Goal: Task Accomplishment & Management: Complete application form

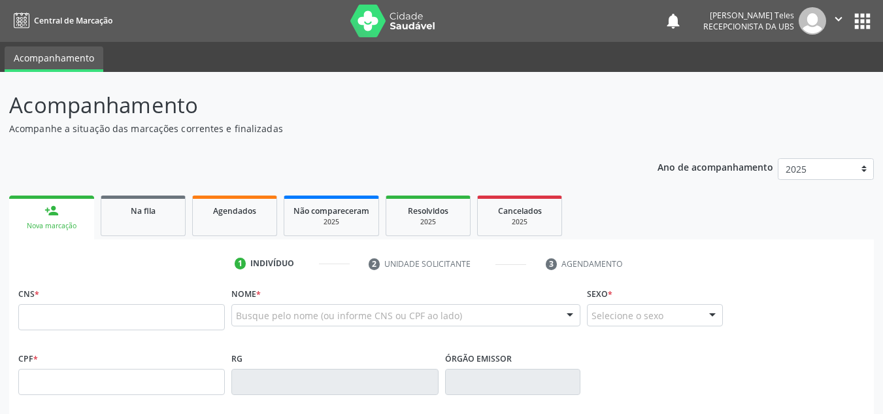
click at [152, 328] on input "text" at bounding box center [121, 317] width 206 height 26
type input "700 6029 6521 3065"
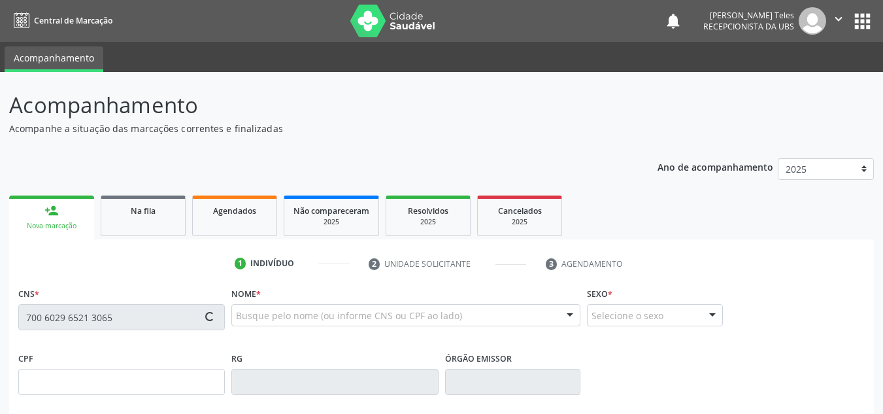
type input "[DATE]"
type input "[PERSON_NAME]"
type input "[PHONE_NUMBER]"
type input "S/N"
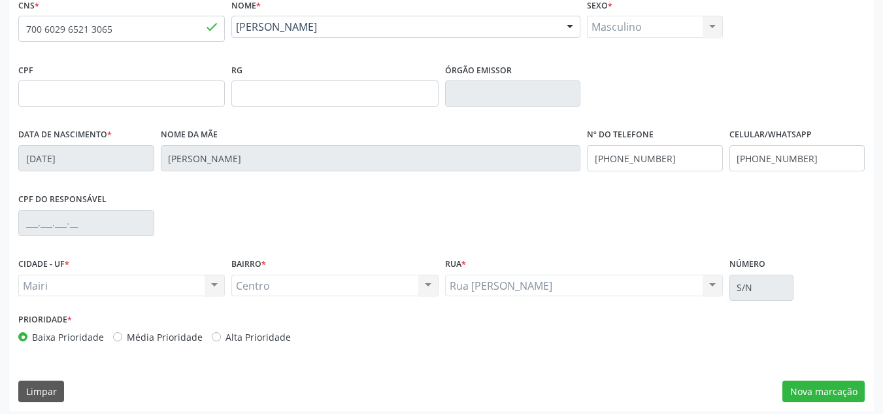
scroll to position [295, 0]
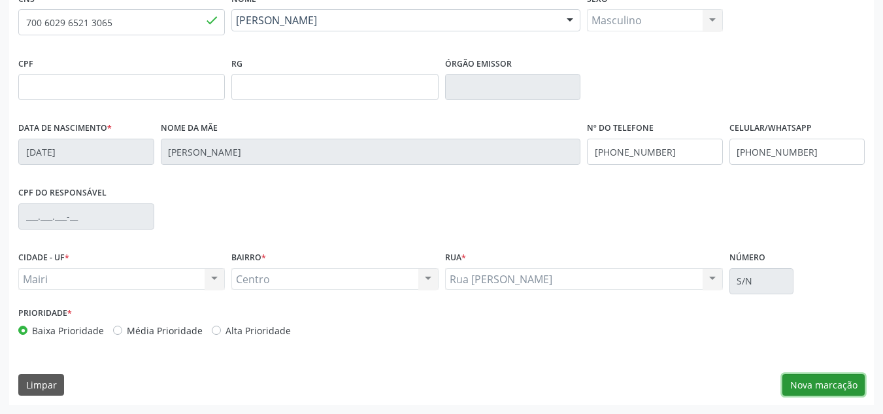
click at [821, 387] on button "Nova marcação" at bounding box center [823, 385] width 82 height 22
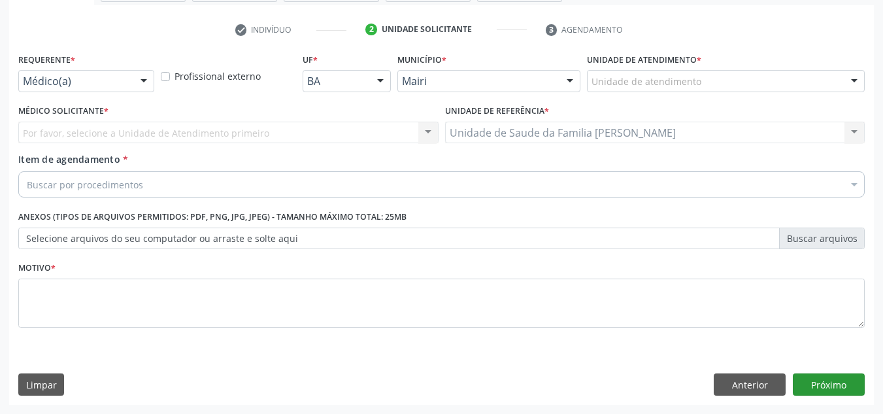
scroll to position [234, 0]
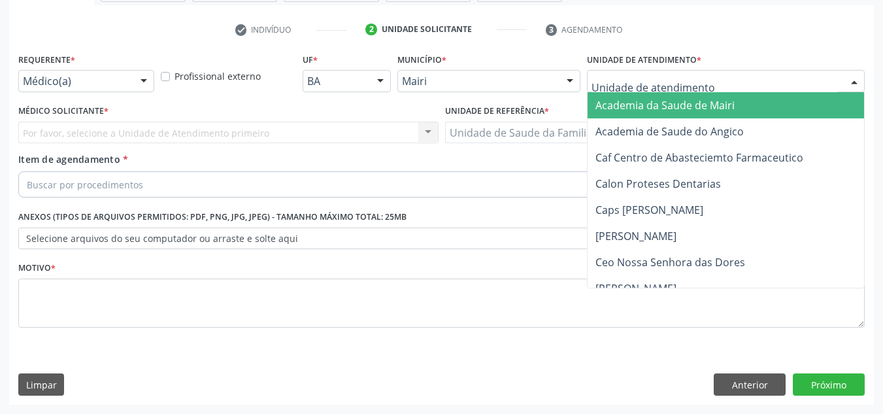
type input "J"
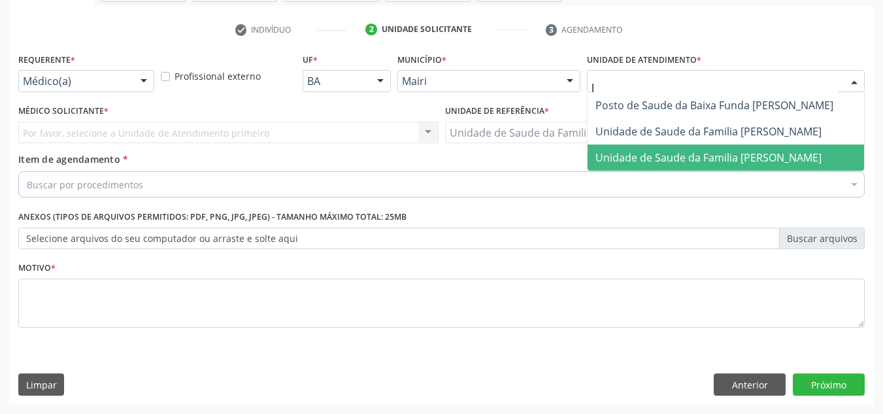
click at [616, 148] on span "Unidade de Saude da Familia [PERSON_NAME]" at bounding box center [725, 157] width 276 height 26
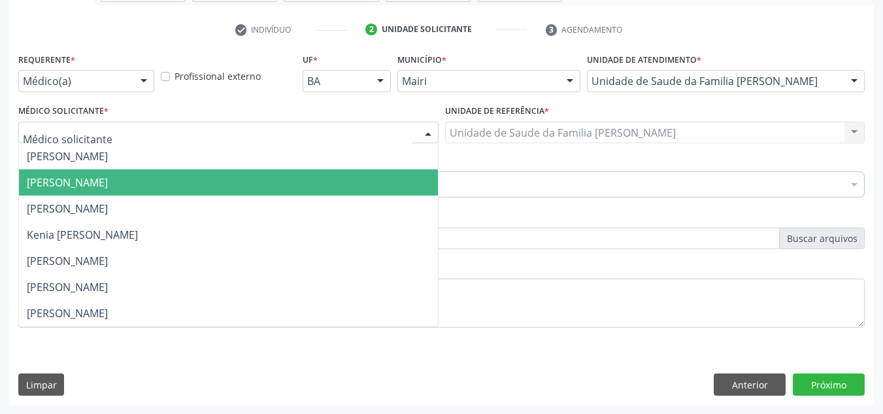
click at [71, 180] on span "[PERSON_NAME]" at bounding box center [67, 182] width 81 height 14
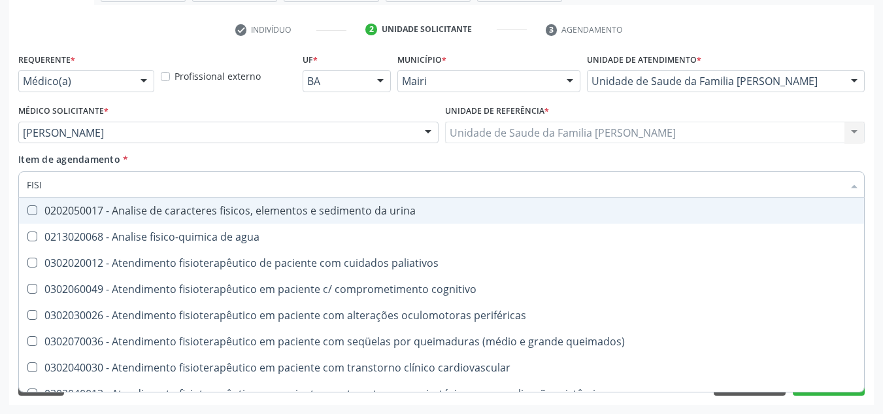
type input "FISIO"
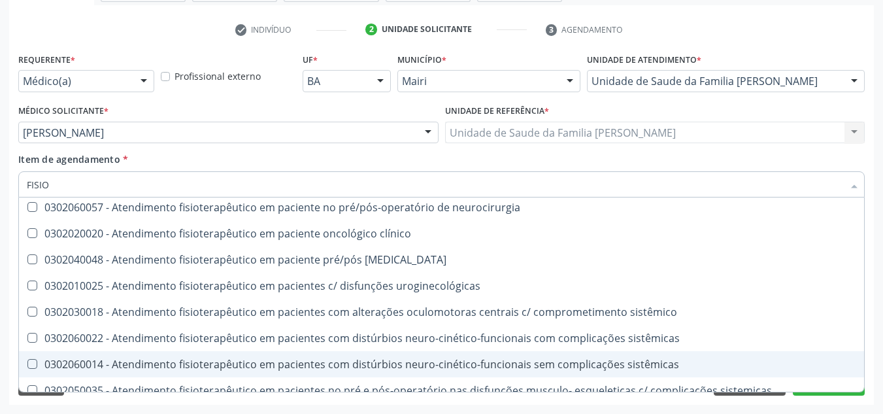
scroll to position [457, 0]
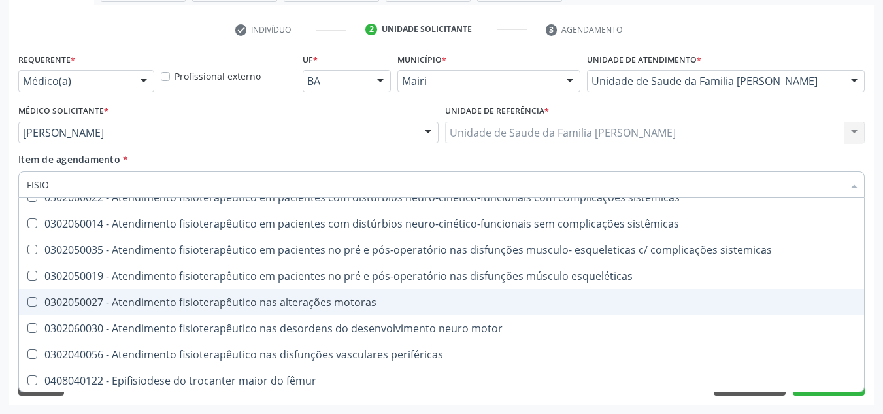
click at [292, 313] on span "0302050027 - Atendimento fisioterapêutico nas alterações motoras" at bounding box center [441, 302] width 845 height 26
checkbox motoras "true"
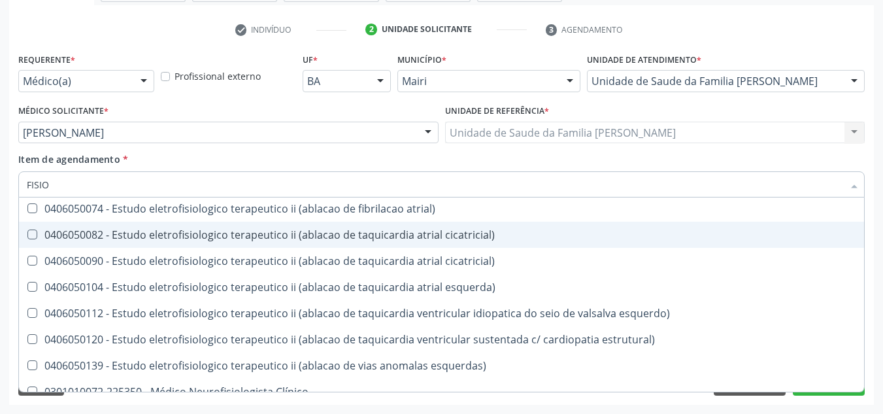
scroll to position [878, 0]
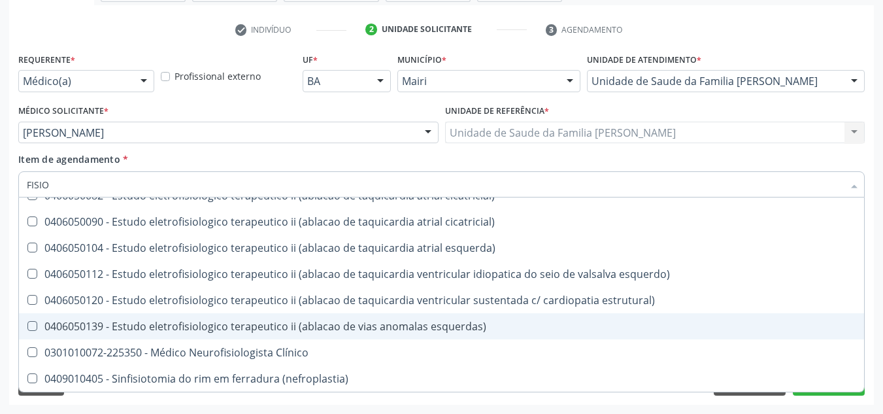
click at [873, 283] on div "Requerente * Médico(a) Médico(a) Enfermeiro(a) Paciente Nenhum resultado encont…" at bounding box center [441, 227] width 865 height 355
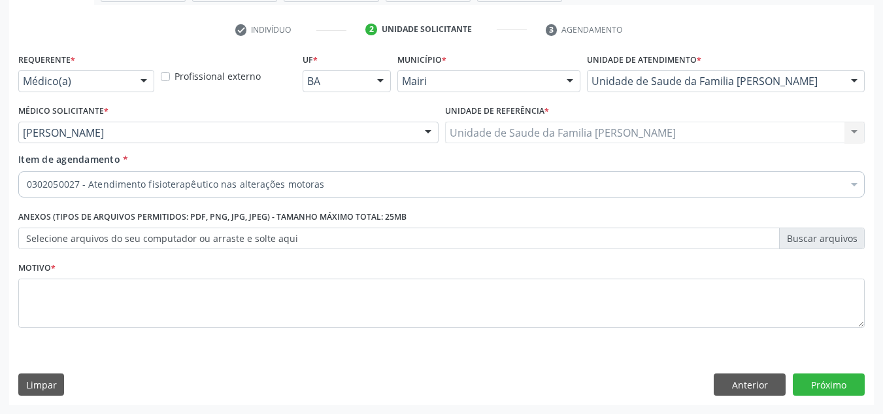
scroll to position [0, 0]
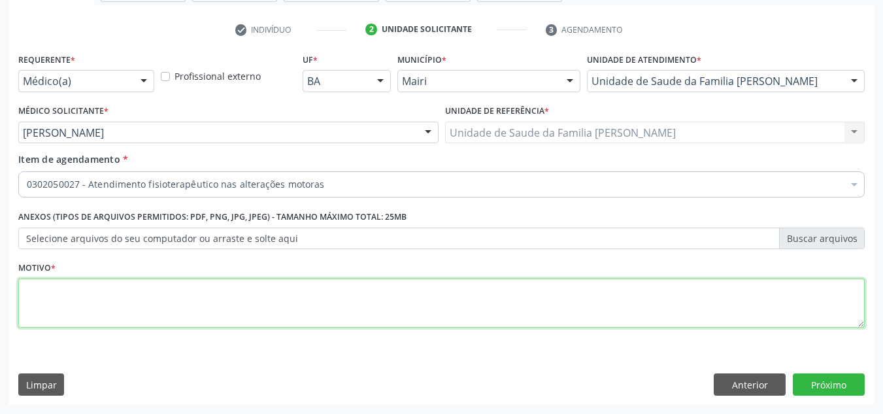
click at [137, 295] on textarea at bounding box center [441, 303] width 846 height 50
type textarea "AVALIACAO"
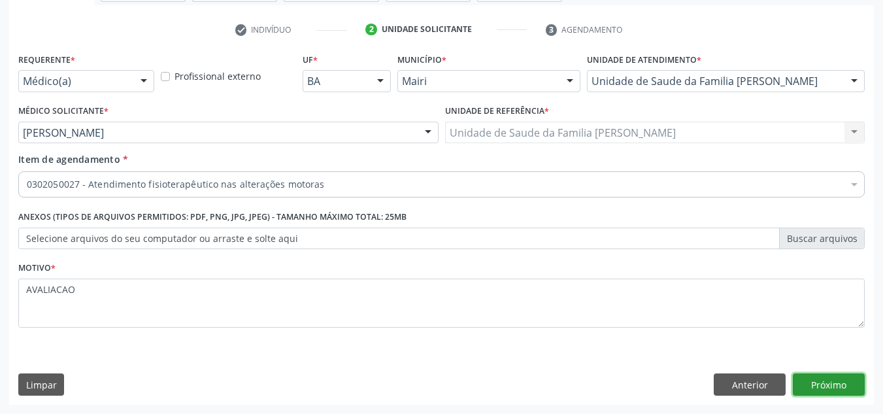
click at [814, 384] on button "Próximo" at bounding box center [829, 384] width 72 height 22
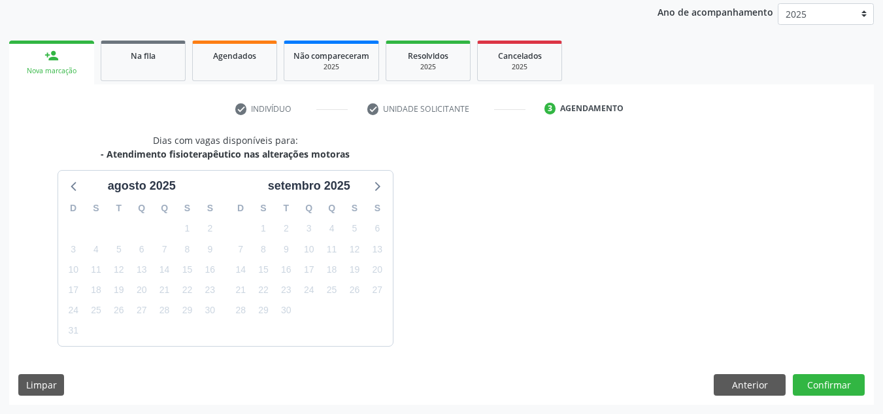
scroll to position [193, 0]
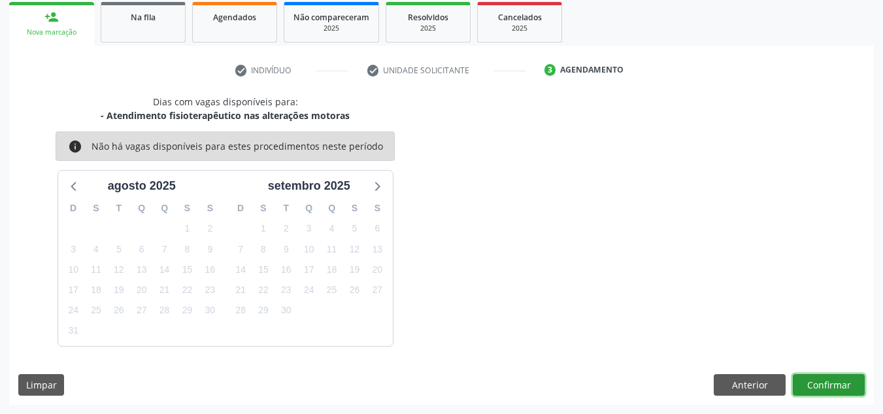
click at [819, 383] on button "Confirmar" at bounding box center [829, 385] width 72 height 22
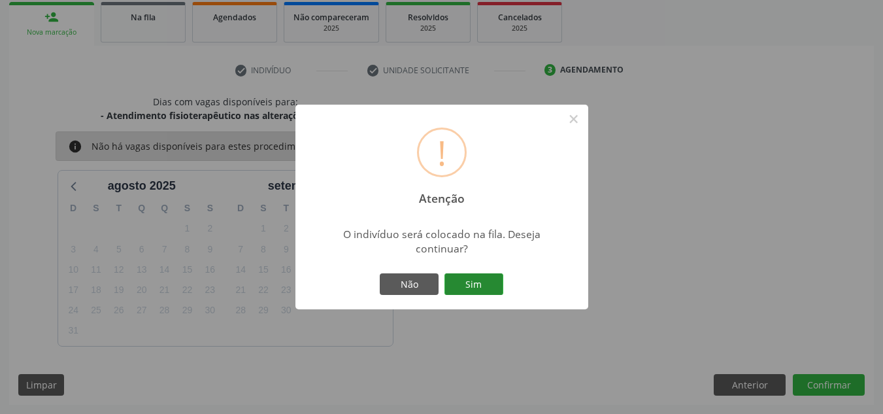
click at [493, 289] on button "Sim" at bounding box center [473, 284] width 59 height 22
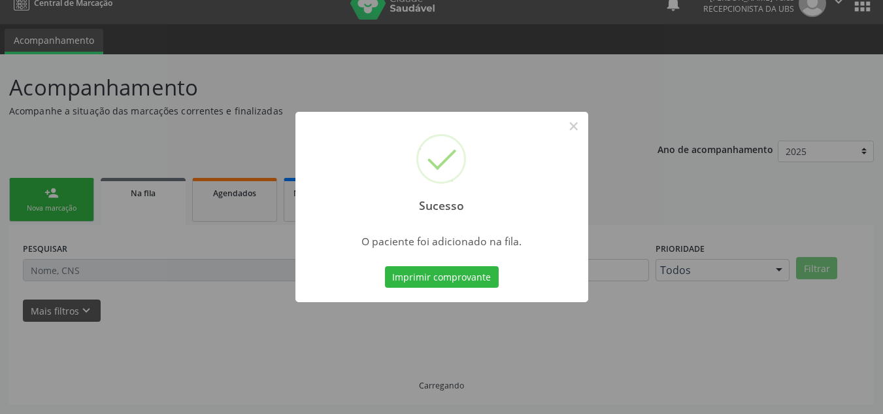
scroll to position [18, 0]
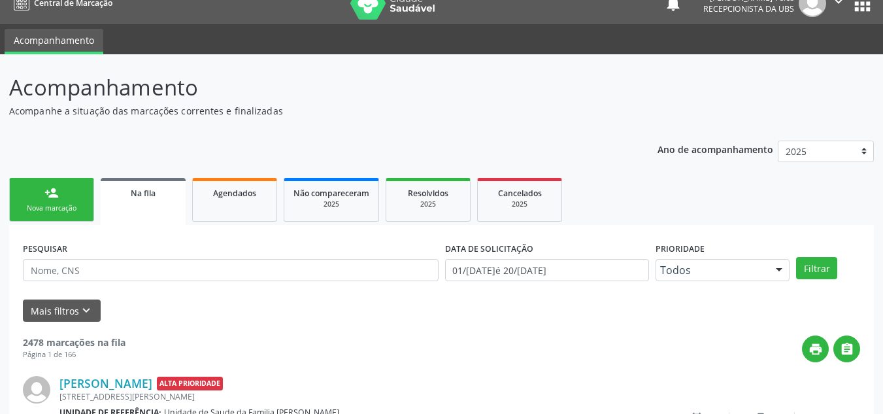
click at [44, 197] on link "person_add Nova marcação" at bounding box center [51, 200] width 85 height 44
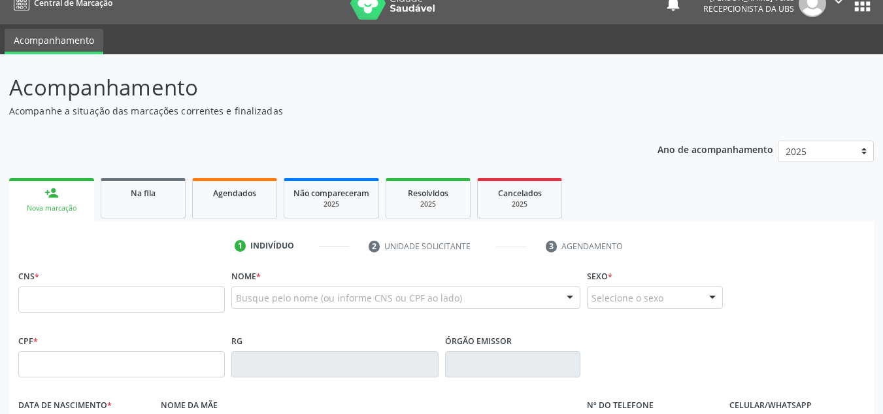
click at [39, 189] on link "person_add Nova marcação" at bounding box center [51, 200] width 85 height 44
click at [59, 300] on input "text" at bounding box center [121, 299] width 206 height 26
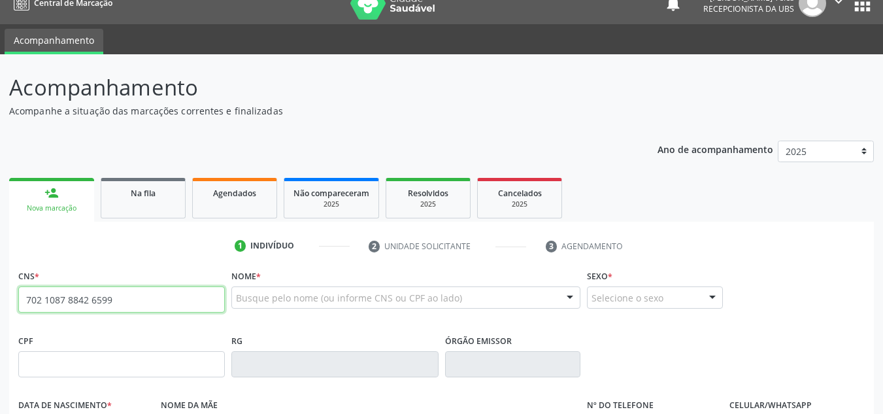
type input "702 1087 8842 6599"
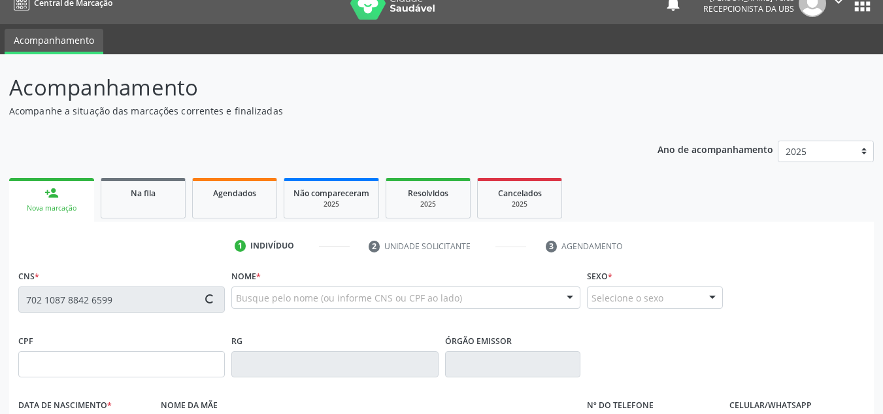
type input "21/[DATE]"
type input "[PERSON_NAME]"
type input "[PHONE_NUMBER]"
type input "S/N"
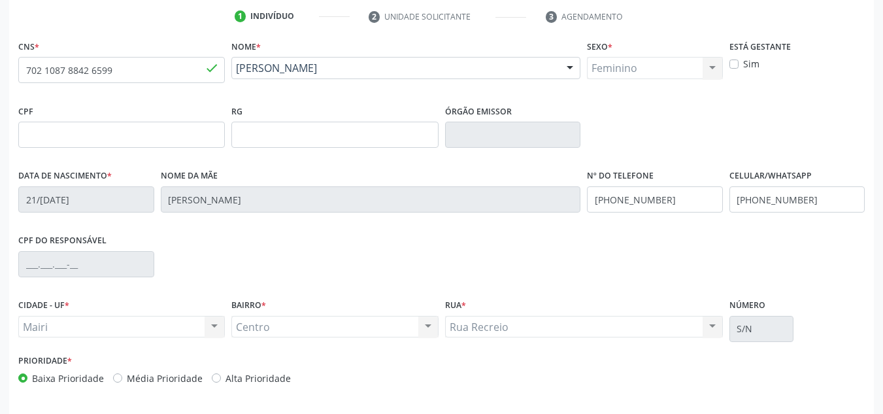
scroll to position [279, 0]
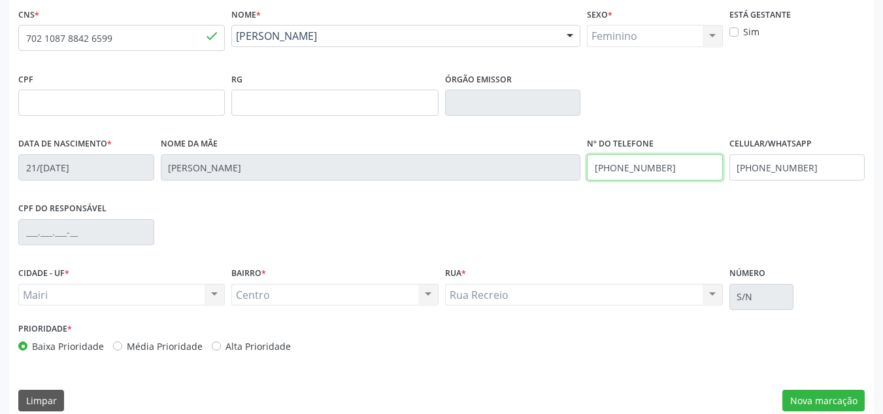
click at [695, 163] on input "[PHONE_NUMBER]" at bounding box center [655, 167] width 136 height 26
type input "("
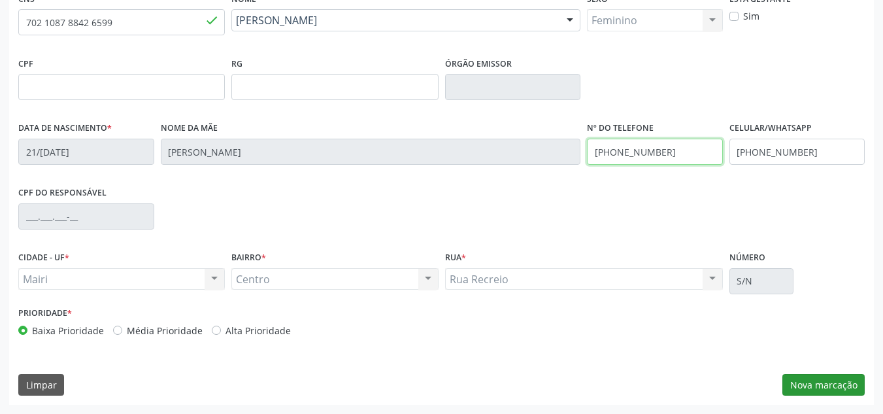
type input "[PHONE_NUMBER]"
click at [818, 376] on button "Nova marcação" at bounding box center [823, 385] width 82 height 22
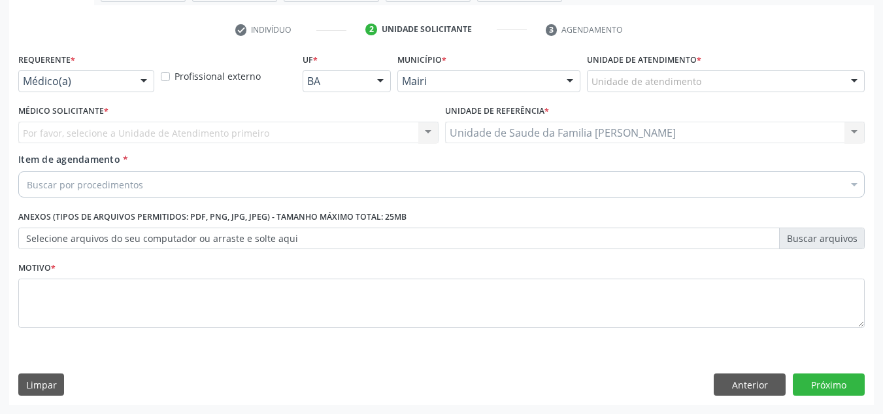
scroll to position [234, 0]
click at [706, 68] on div "Unidade de atendimento * Unidade de atendimento Academia da Saude de Mairi [GEO…" at bounding box center [726, 71] width 278 height 42
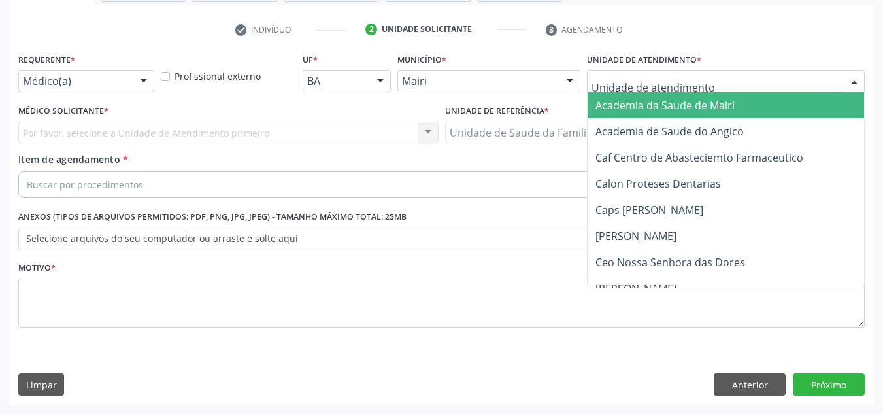
click at [700, 82] on div at bounding box center [726, 81] width 278 height 22
type input "J"
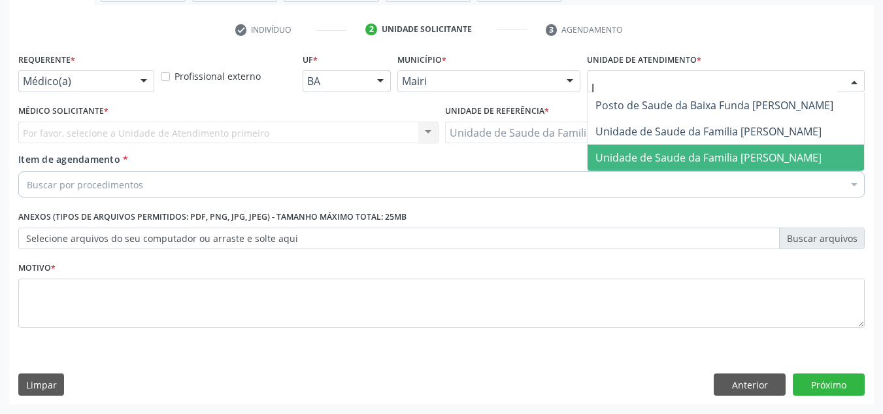
click at [707, 156] on span "Unidade de Saude da Familia [PERSON_NAME]" at bounding box center [708, 157] width 226 height 14
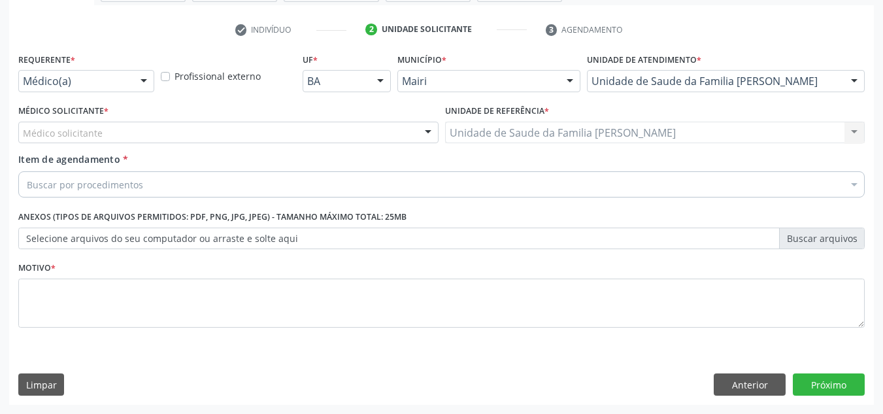
click at [111, 133] on div "Médico solicitante" at bounding box center [228, 133] width 420 height 22
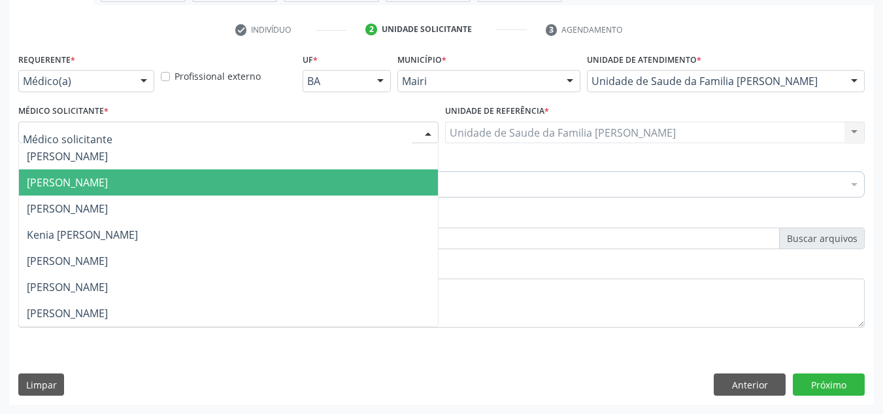
click at [108, 180] on span "[PERSON_NAME]" at bounding box center [67, 182] width 81 height 14
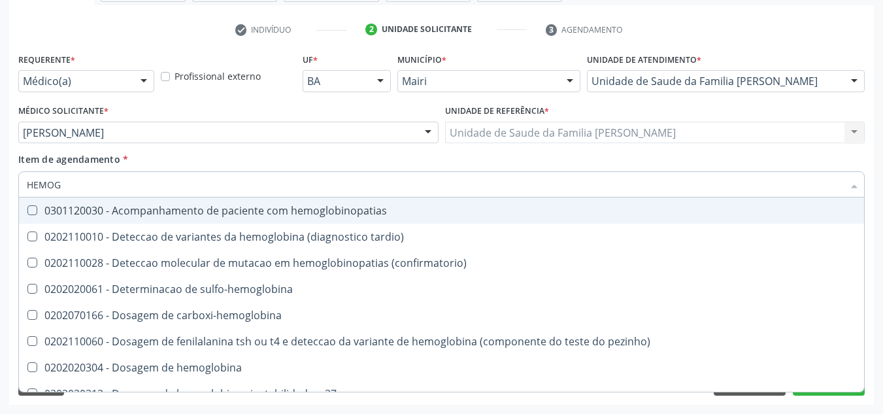
type input "HEMOGR"
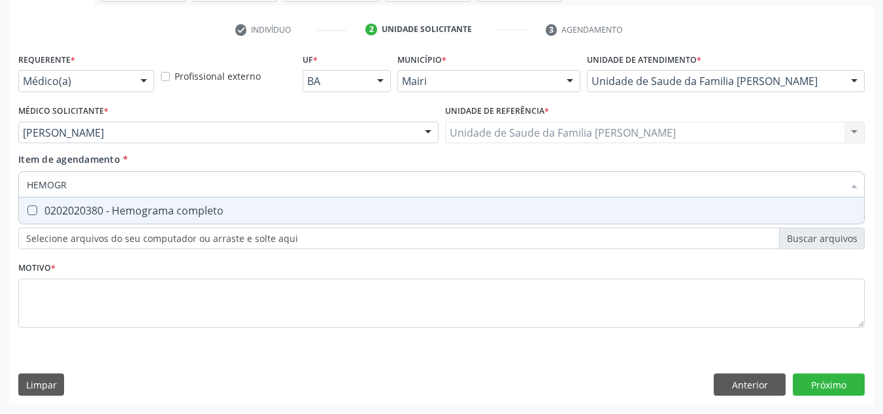
click at [131, 214] on div "0202020380 - Hemograma completo" at bounding box center [441, 210] width 829 height 10
checkbox completo "true"
type input "HEMOG"
checkbox completo "false"
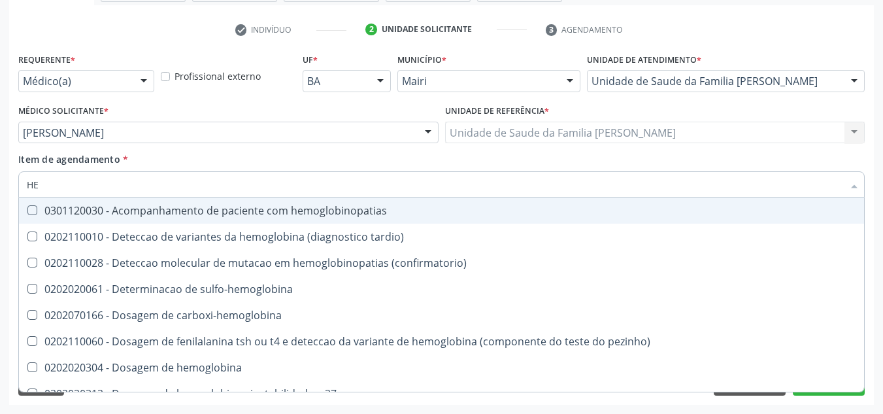
type input "H"
checkbox completo "false"
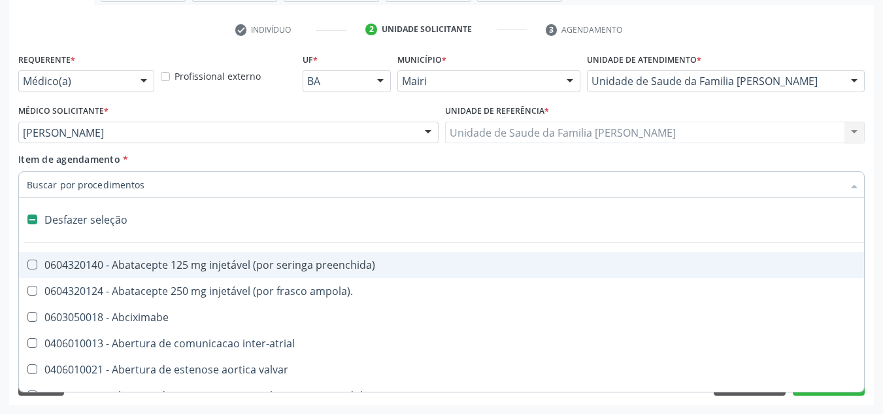
type input "G"
checkbox adolescente\) "true"
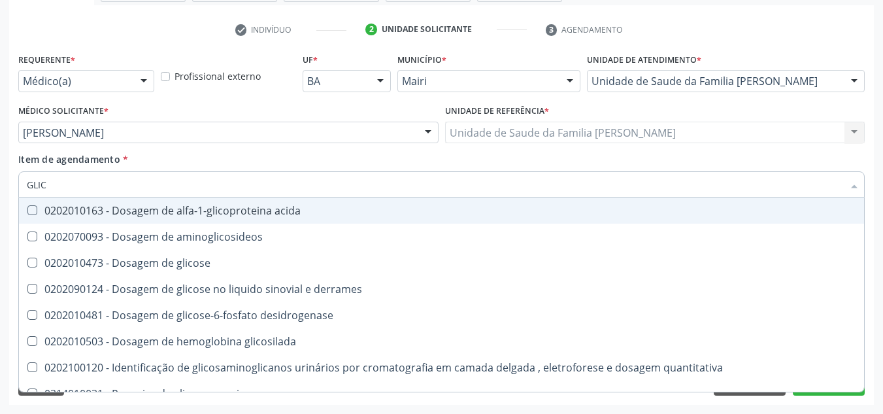
type input "GLICO"
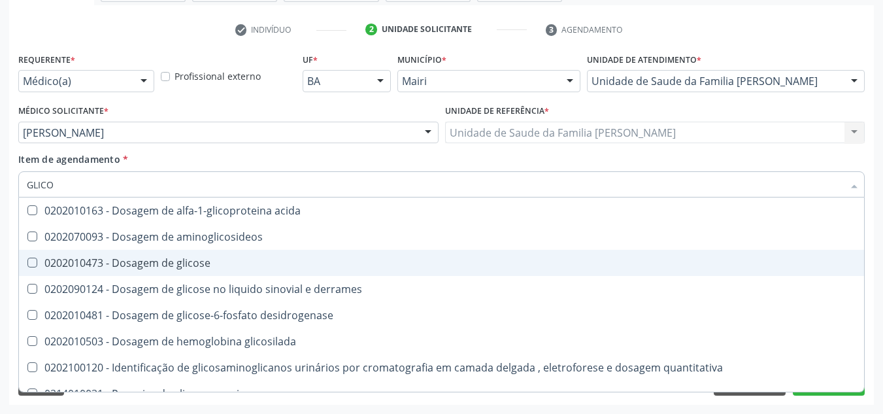
click at [127, 252] on span "0202010473 - Dosagem de glicose" at bounding box center [441, 263] width 845 height 26
checkbox glicose "true"
type input "GLIC"
checkbox glicose "false"
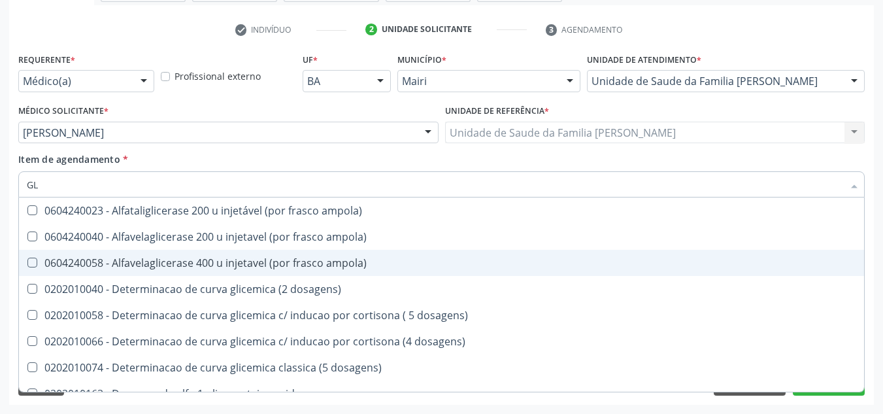
type input "G"
checkbox glicose "false"
checkbox derrames "false"
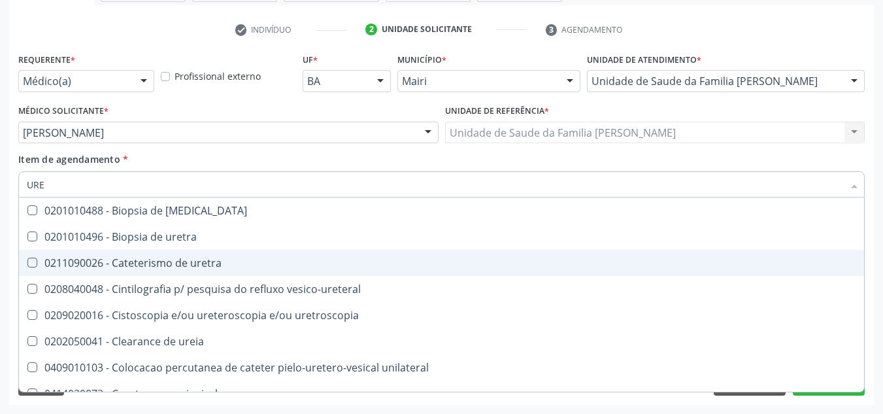
type input "UREI"
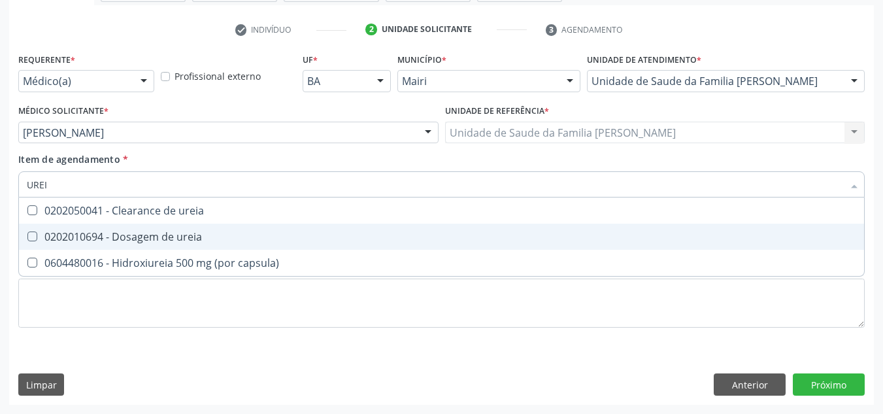
click at [126, 237] on div "0202010694 - Dosagem de ureia" at bounding box center [441, 236] width 829 height 10
checkbox ureia "true"
type input "URE"
checkbox ureia "false"
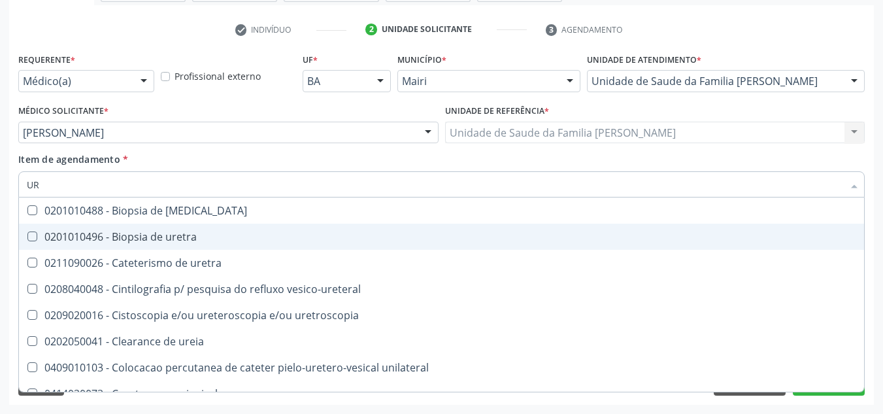
type input "U"
checkbox ureia "false"
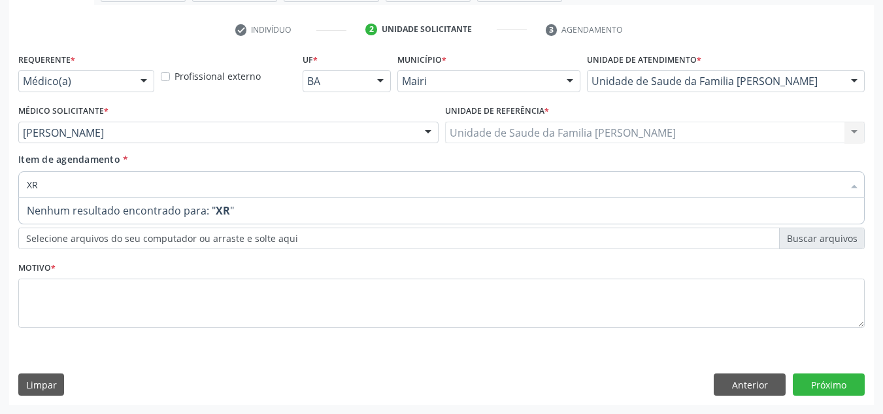
type input "X"
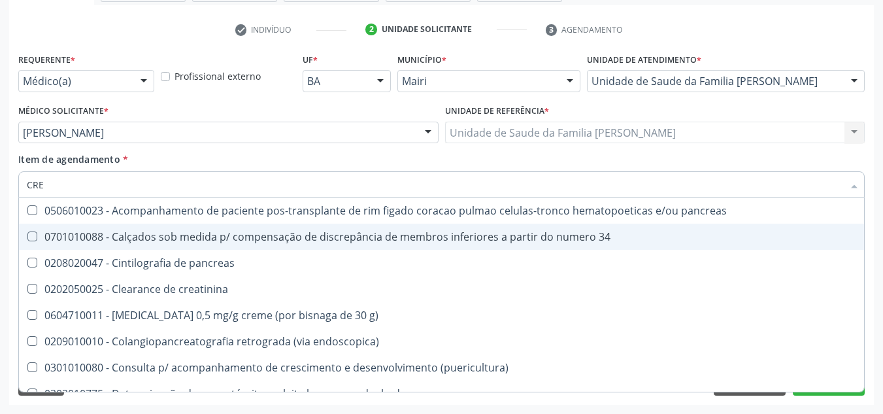
type input "CREA"
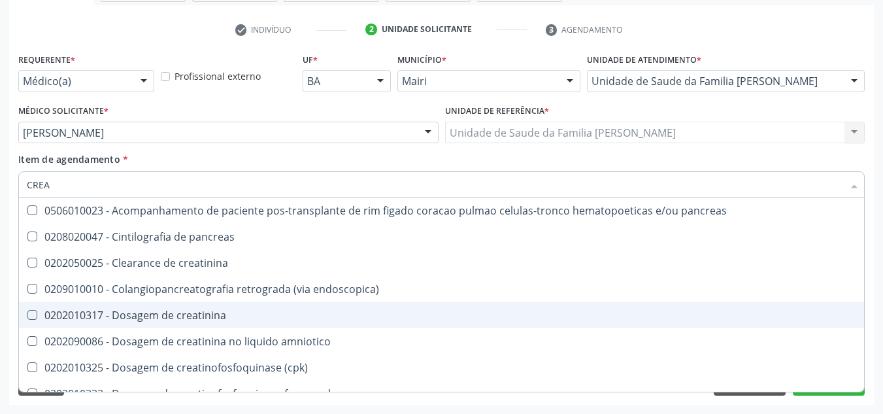
click at [164, 312] on div "0202010317 - Dosagem de creatinina" at bounding box center [441, 315] width 829 height 10
checkbox creatinina "true"
type input "CRE"
checkbox creatinina "false"
checkbox oncologia "true"
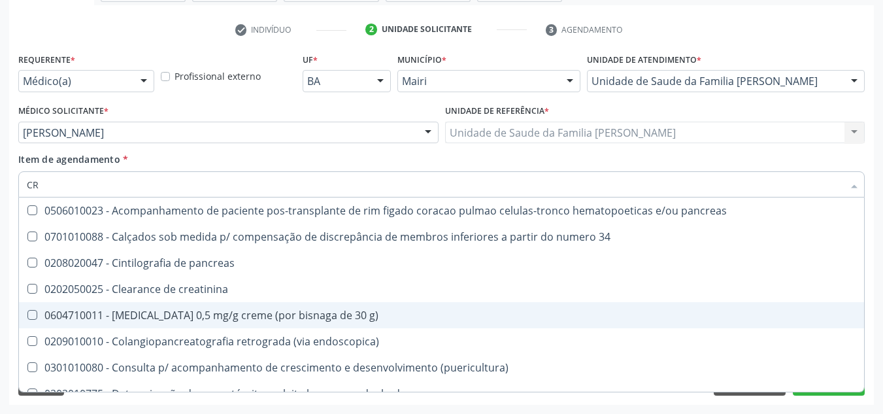
type input "C"
checkbox creatinina "false"
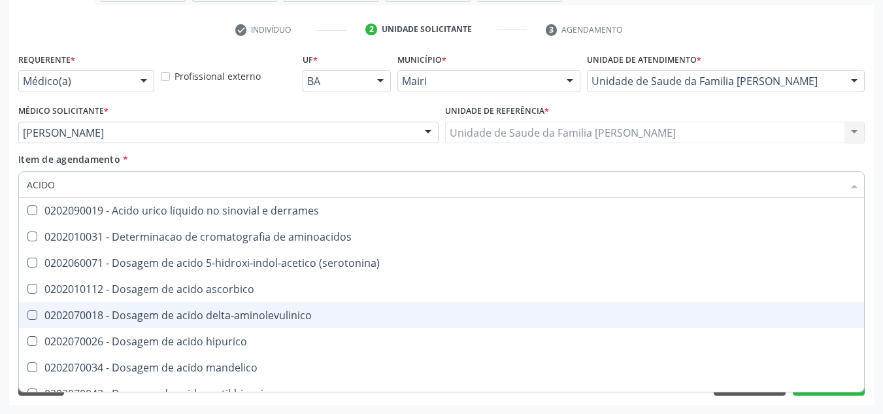
type input "ACIDO U"
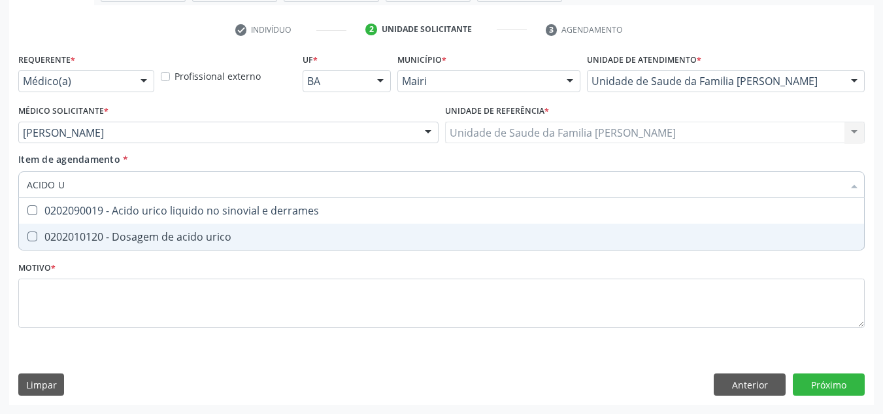
click at [184, 232] on div "0202010120 - Dosagem de acido urico" at bounding box center [441, 236] width 829 height 10
checkbox urico "true"
type input "ACIDO"
checkbox urico "false"
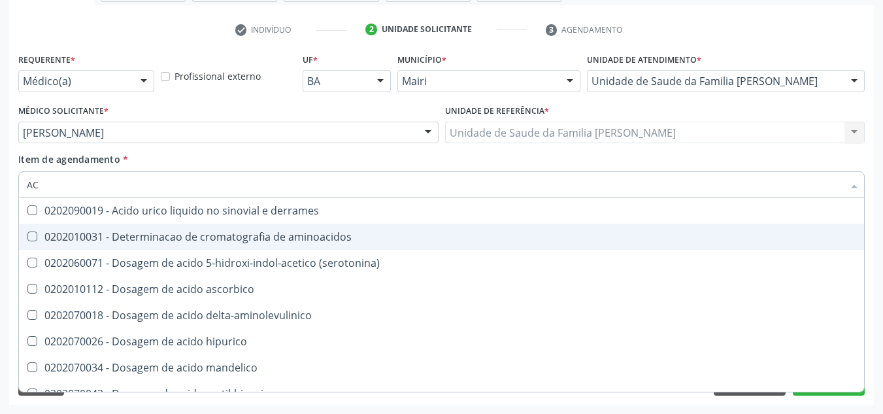
type input "A"
checkbox urico "false"
checkbox vanilmandelico "false"
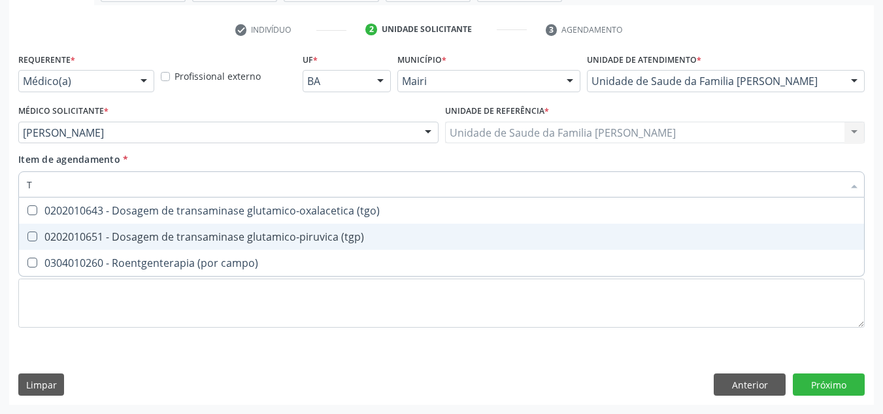
type input "TG"
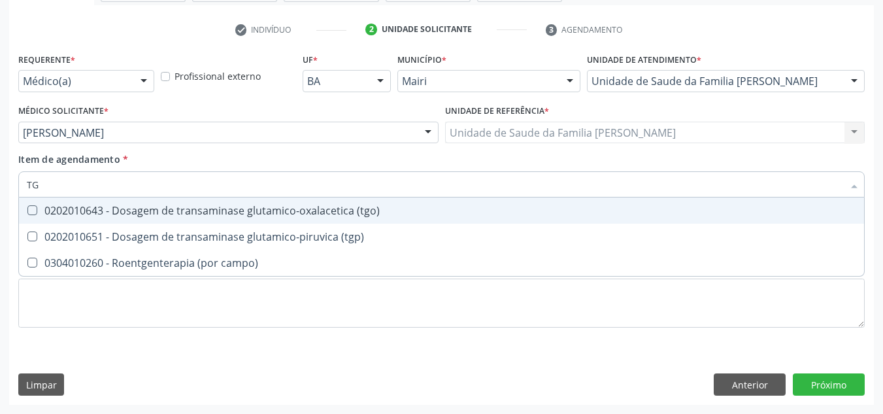
click at [192, 212] on div "0202010643 - Dosagem de transaminase glutamico-oxalacetica (tgo)" at bounding box center [441, 210] width 829 height 10
checkbox \(tgo\) "true"
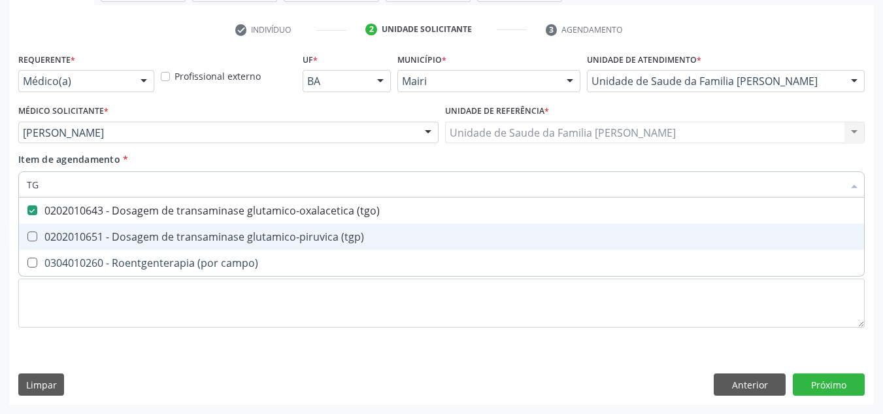
click at [190, 234] on div "0202010651 - Dosagem de transaminase glutamico-piruvica (tgp)" at bounding box center [441, 236] width 829 height 10
checkbox \(tgp\) "true"
type input "T"
checkbox \(tgo\) "false"
checkbox \(tgp\) "false"
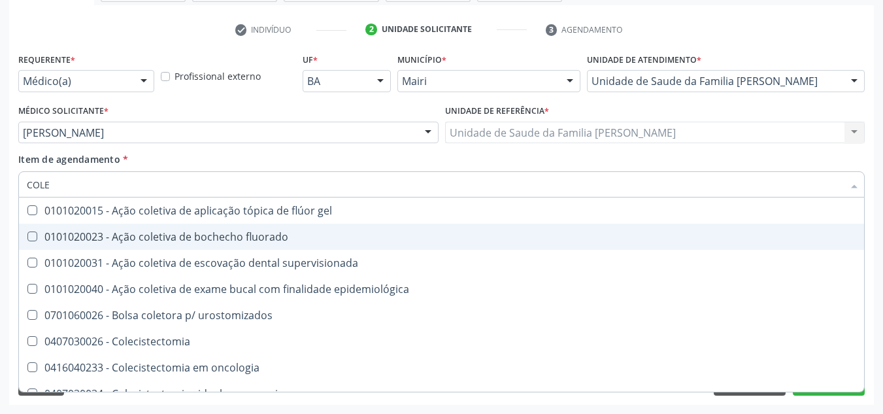
type input "COLES"
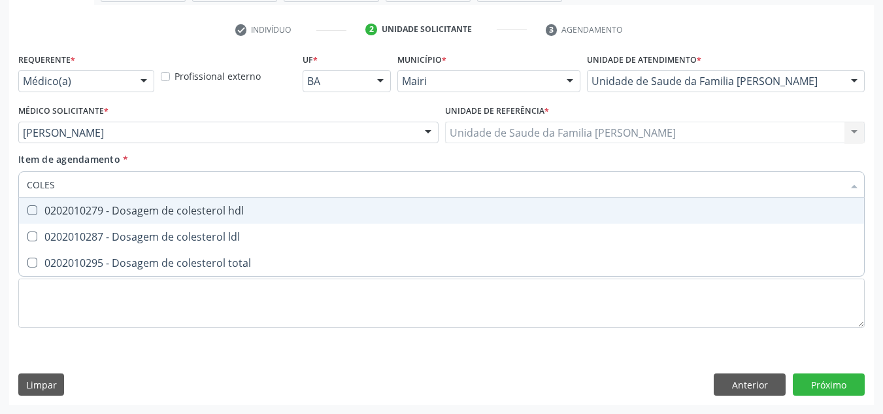
click at [199, 213] on div "0202010279 - Dosagem de colesterol hdl" at bounding box center [441, 210] width 829 height 10
checkbox hdl "true"
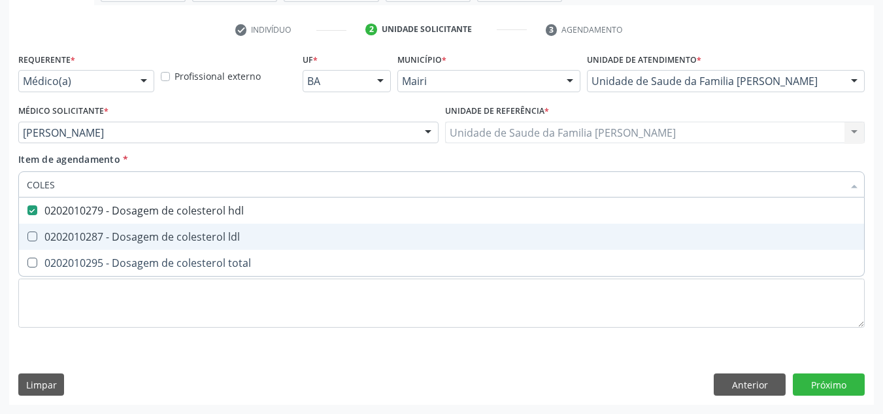
click at [211, 239] on div "0202010287 - Dosagem de colesterol ldl" at bounding box center [441, 236] width 829 height 10
checkbox ldl "true"
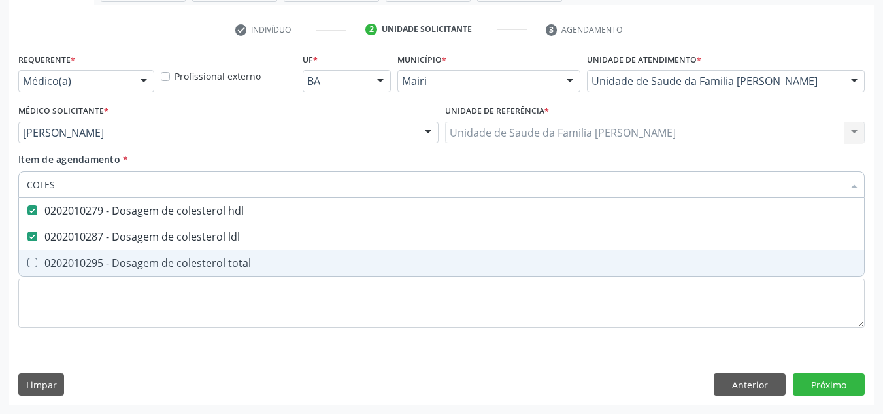
click at [209, 257] on div "0202010295 - Dosagem de colesterol total" at bounding box center [441, 262] width 829 height 10
checkbox total "true"
type input "COLE"
checkbox hdl "false"
checkbox ldl "false"
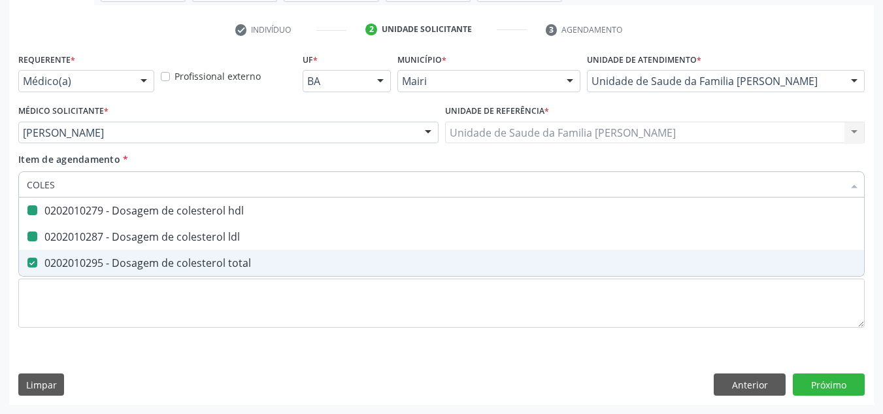
checkbox total "false"
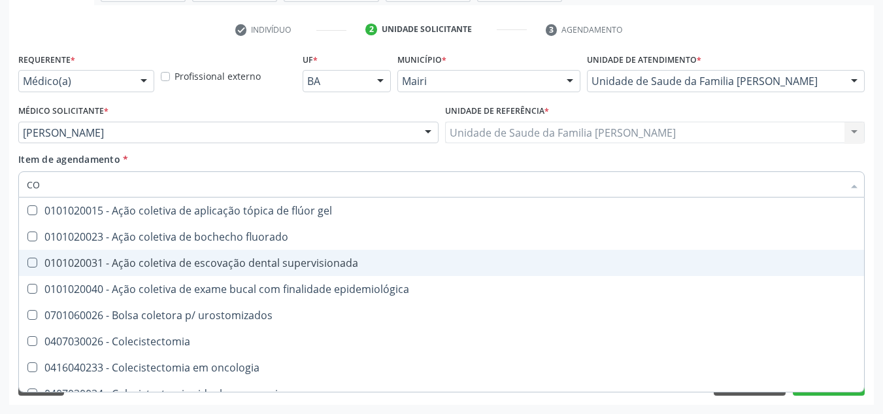
type input "C"
checkbox hdl "false"
checkbox ldl "false"
checkbox total "false"
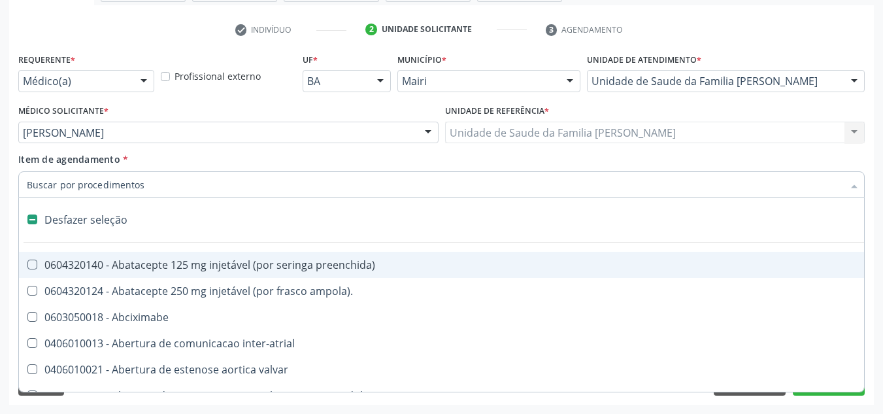
type input "T"
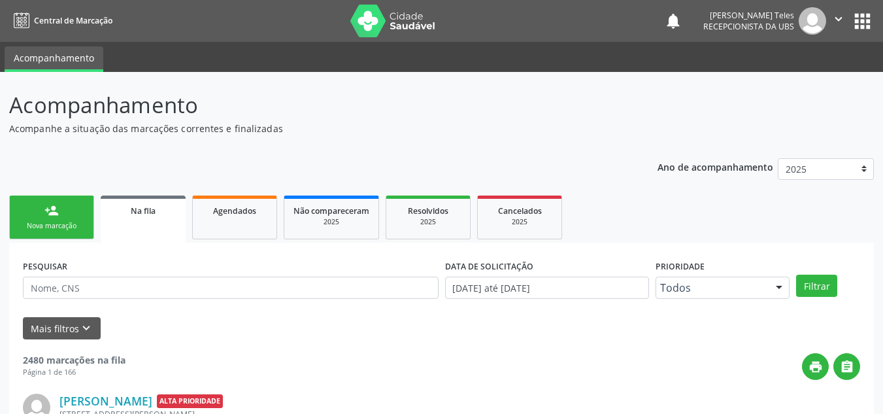
scroll to position [18, 0]
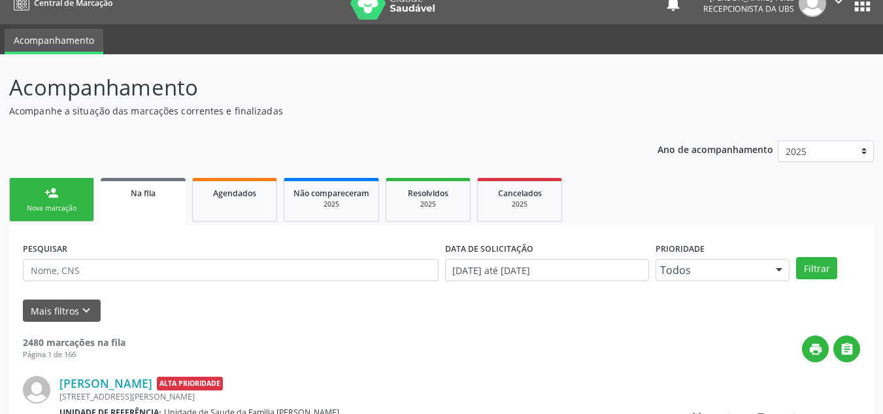
click at [20, 210] on div "Nova marcação" at bounding box center [51, 208] width 65 height 10
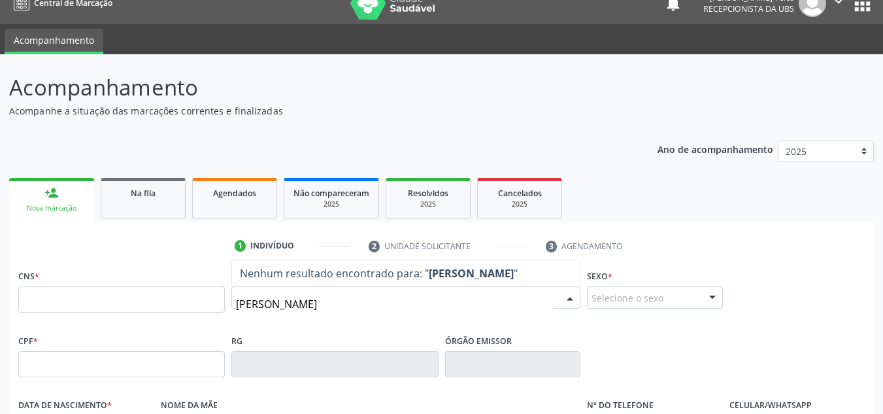
type input "JOSEVAL COSTA SILVA"
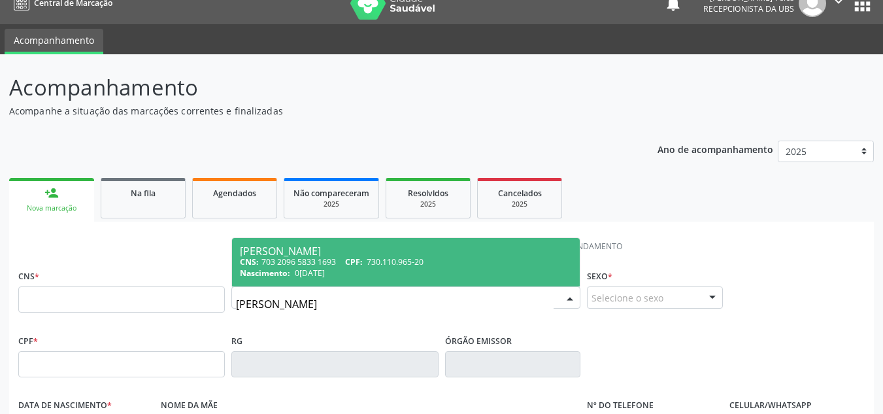
click at [455, 256] on div "CNS: 703 2096 5833 1693 CPF: 730.110.965-20" at bounding box center [406, 261] width 332 height 11
type input "703 2096 5833 1693"
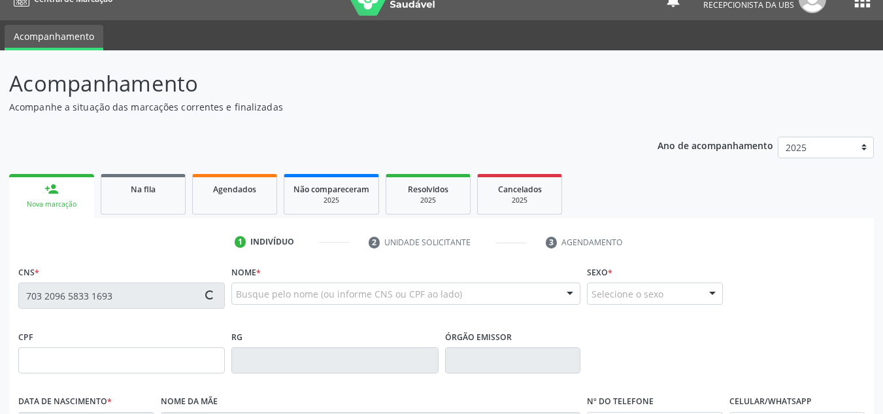
type input "730.110.965-20"
type input "04/03/1963"
type input "[PERSON_NAME]"
type input "(74) 99909-6083"
type input "[PHONE_NUMBER]"
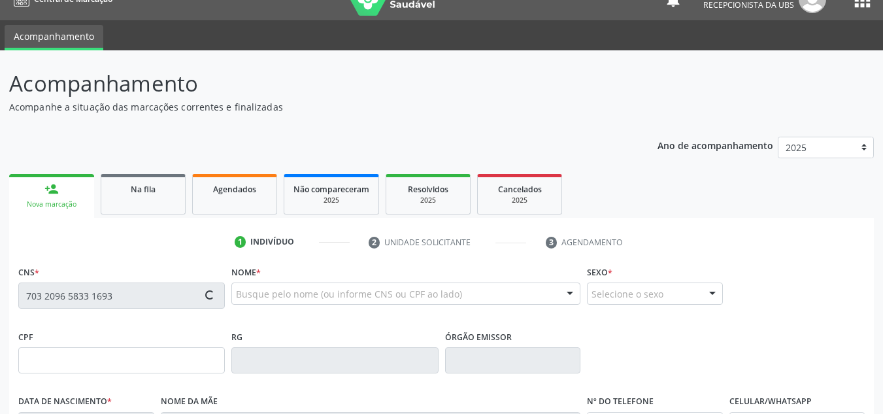
type input "53"
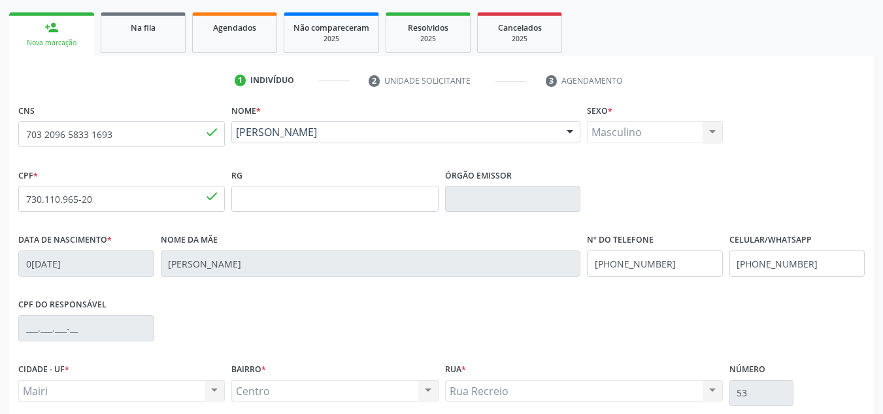
scroll to position [214, 0]
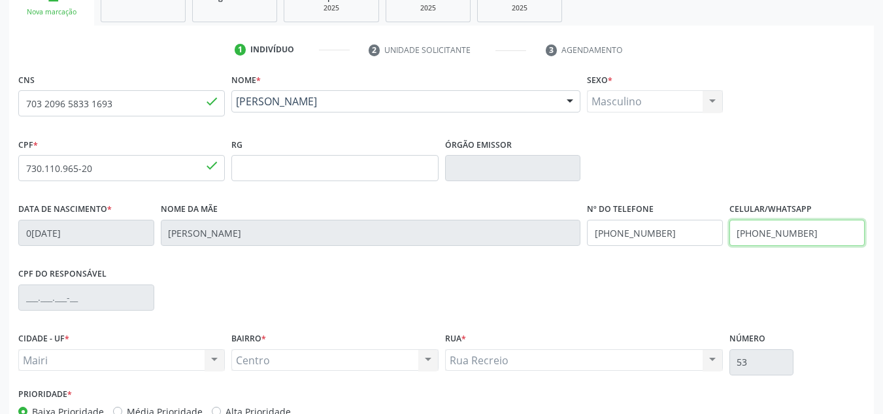
click at [814, 236] on input "[PHONE_NUMBER]" at bounding box center [797, 233] width 136 height 26
type input "("
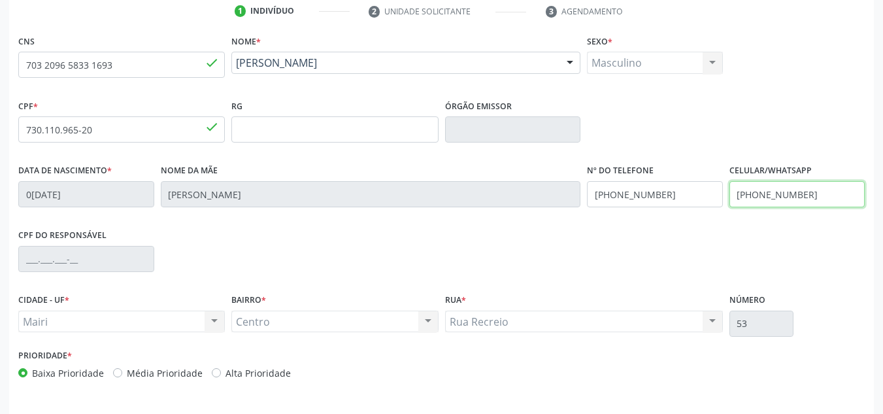
scroll to position [295, 0]
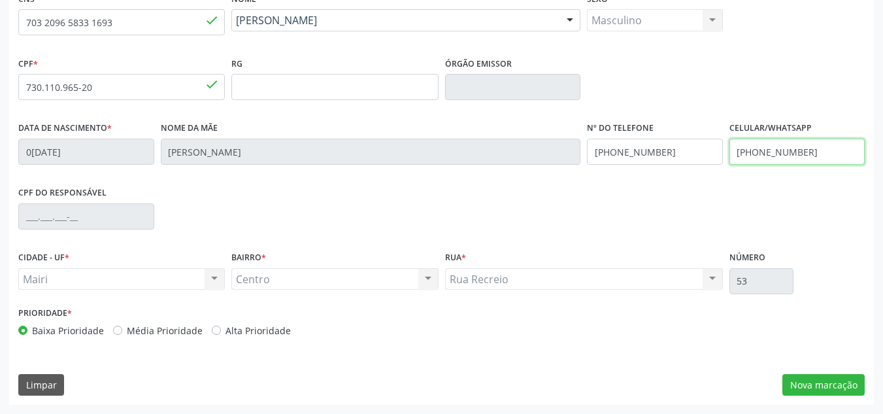
type input "[PHONE_NUMBER]"
click at [127, 328] on label "Média Prioridade" at bounding box center [165, 330] width 76 height 14
click at [117, 328] on input "Média Prioridade" at bounding box center [117, 329] width 9 height 12
radio input "true"
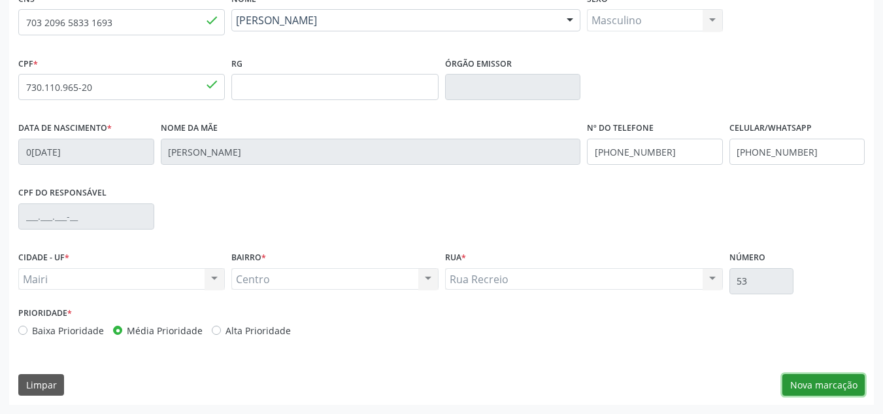
click at [834, 384] on button "Nova marcação" at bounding box center [823, 385] width 82 height 22
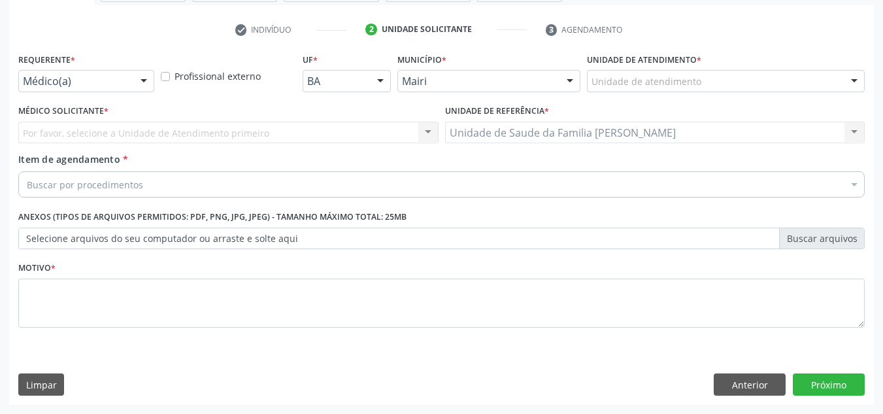
scroll to position [234, 0]
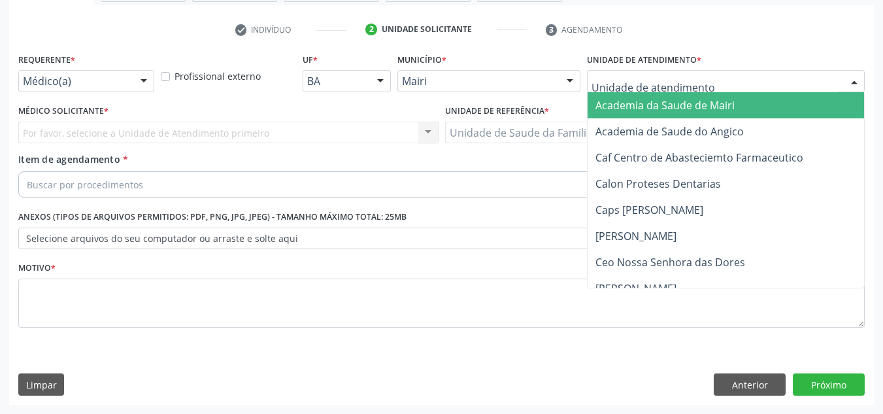
click at [708, 78] on div at bounding box center [726, 81] width 278 height 22
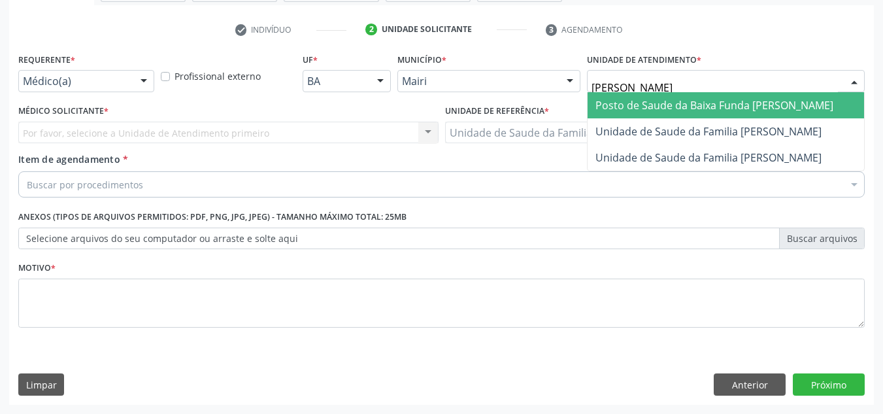
type input "JON"
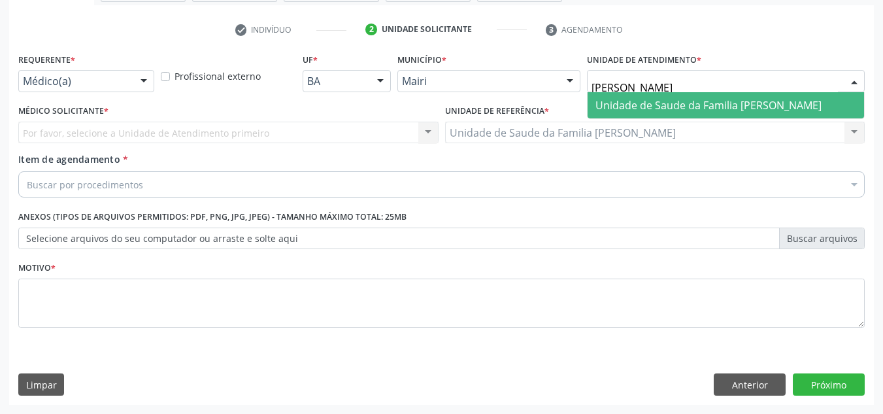
click at [735, 105] on span "Unidade de Saude da Familia [PERSON_NAME]" at bounding box center [708, 105] width 226 height 14
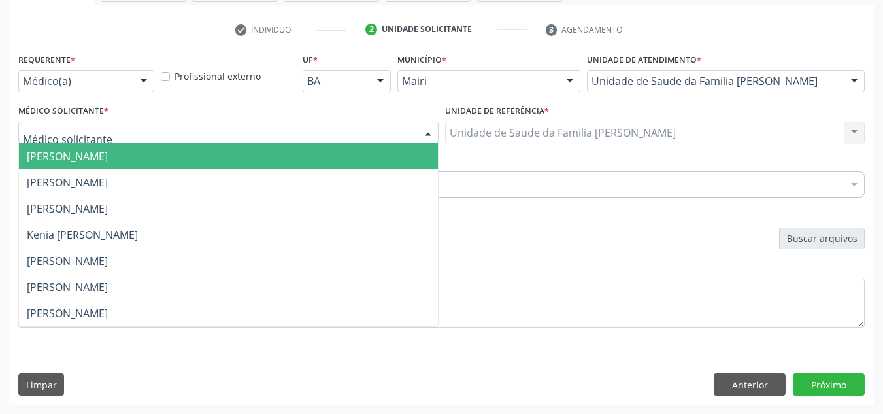
click at [178, 134] on div at bounding box center [228, 133] width 420 height 22
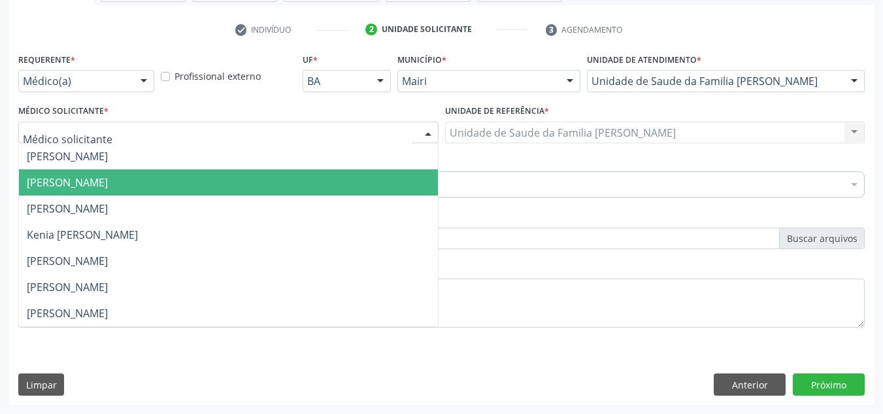
click at [108, 183] on span "[PERSON_NAME]" at bounding box center [67, 182] width 81 height 14
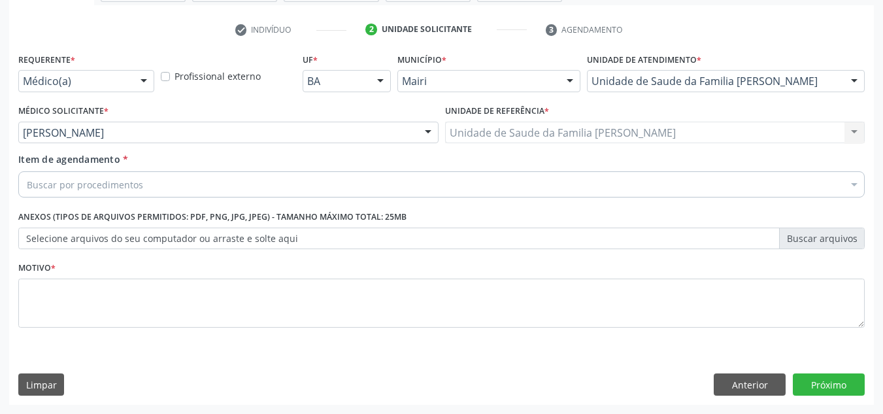
click at [181, 184] on div "Buscar por procedimentos" at bounding box center [441, 184] width 846 height 26
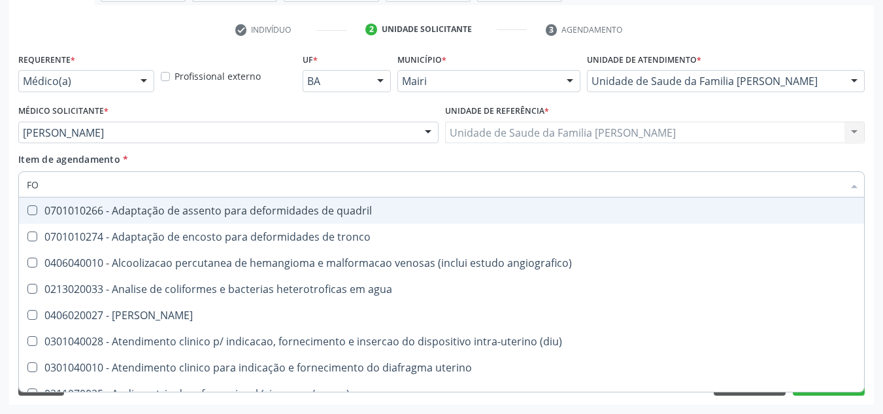
type input "F"
type input "FONO"
